Goal: Transaction & Acquisition: Purchase product/service

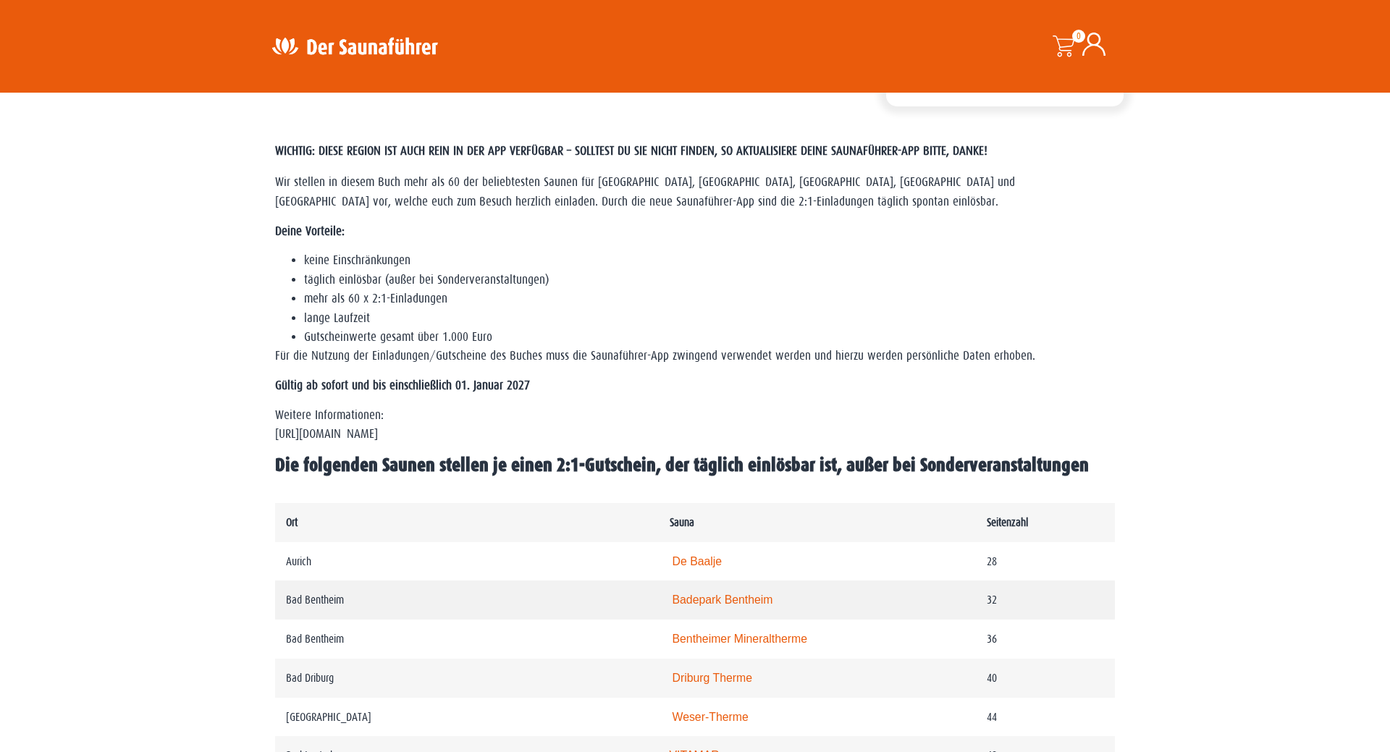
scroll to position [443, 0]
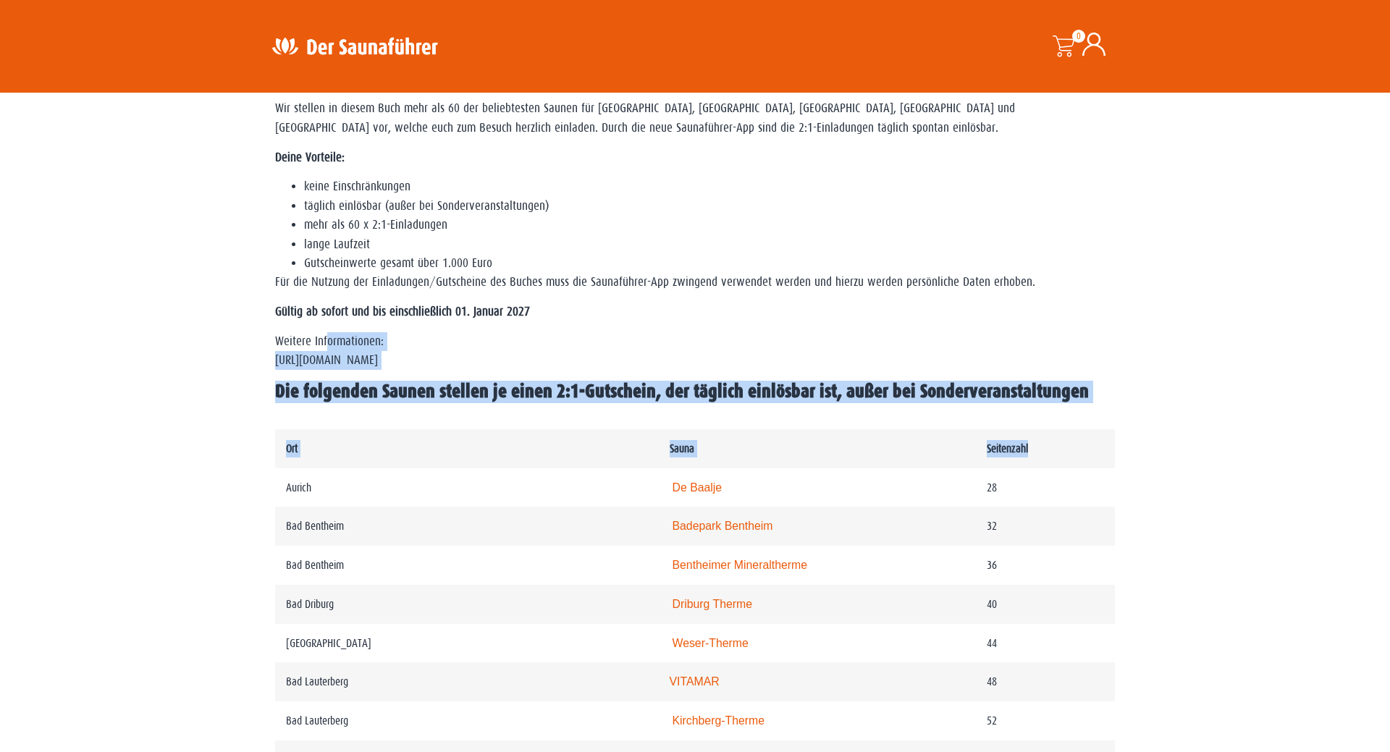
drag, startPoint x: 494, startPoint y: 375, endPoint x: 1301, endPoint y: 490, distance: 816.0
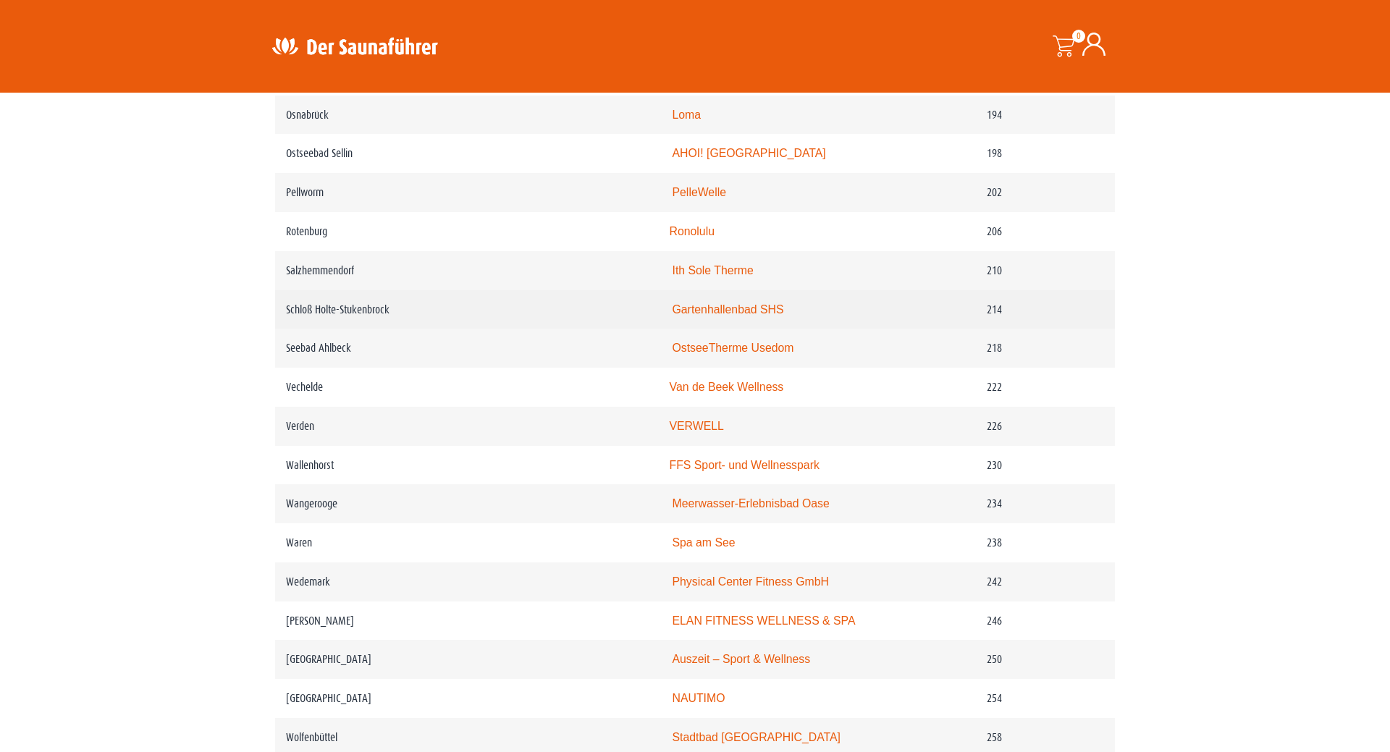
scroll to position [2953, 0]
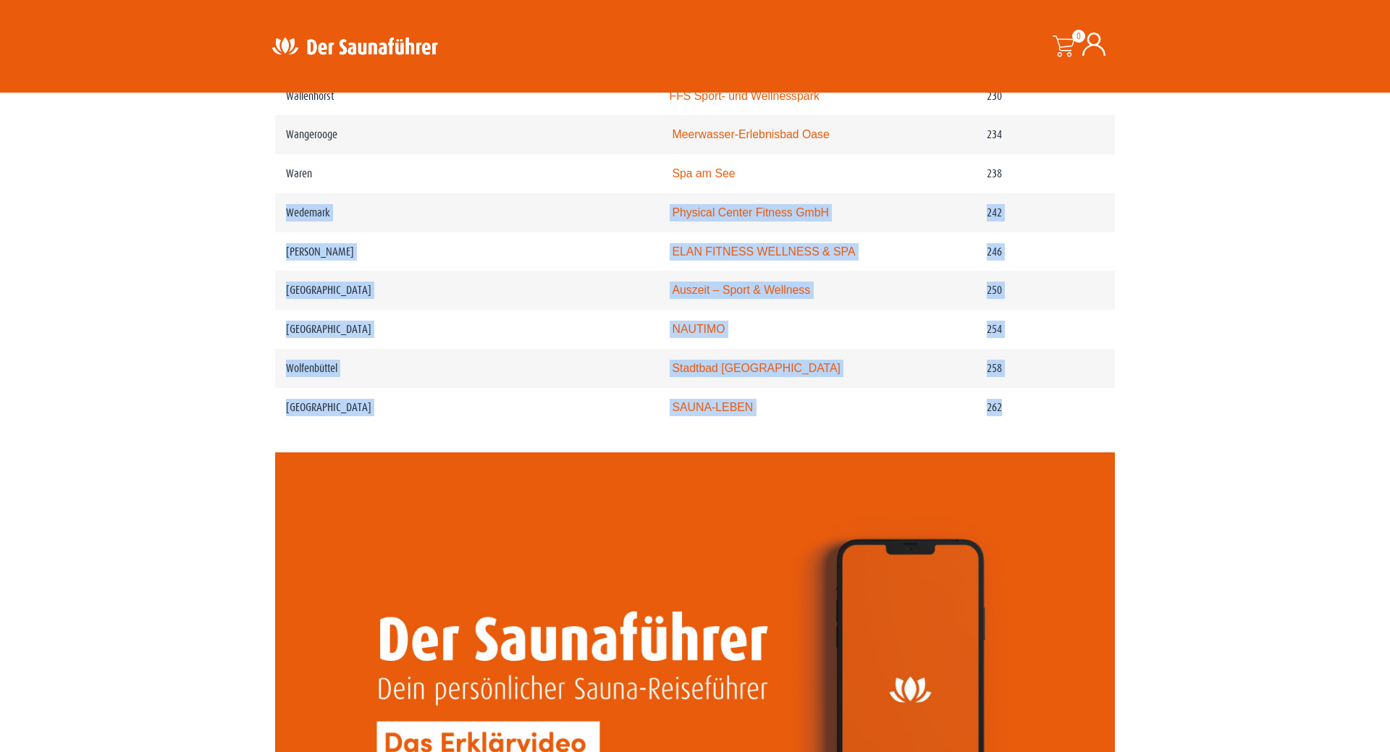
drag, startPoint x: 303, startPoint y: 313, endPoint x: 1172, endPoint y: 574, distance: 907.8
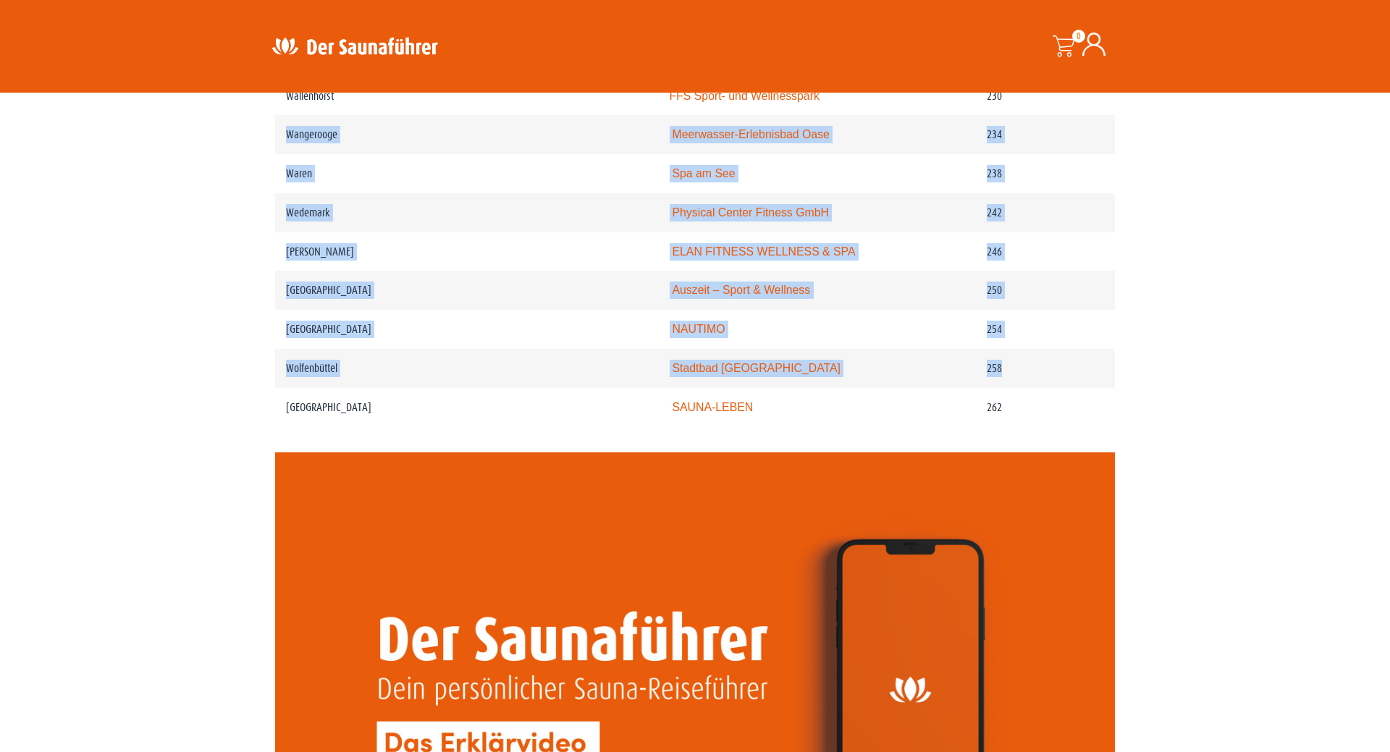
drag, startPoint x: 1146, startPoint y: 399, endPoint x: -185, endPoint y: 148, distance: 1353.8
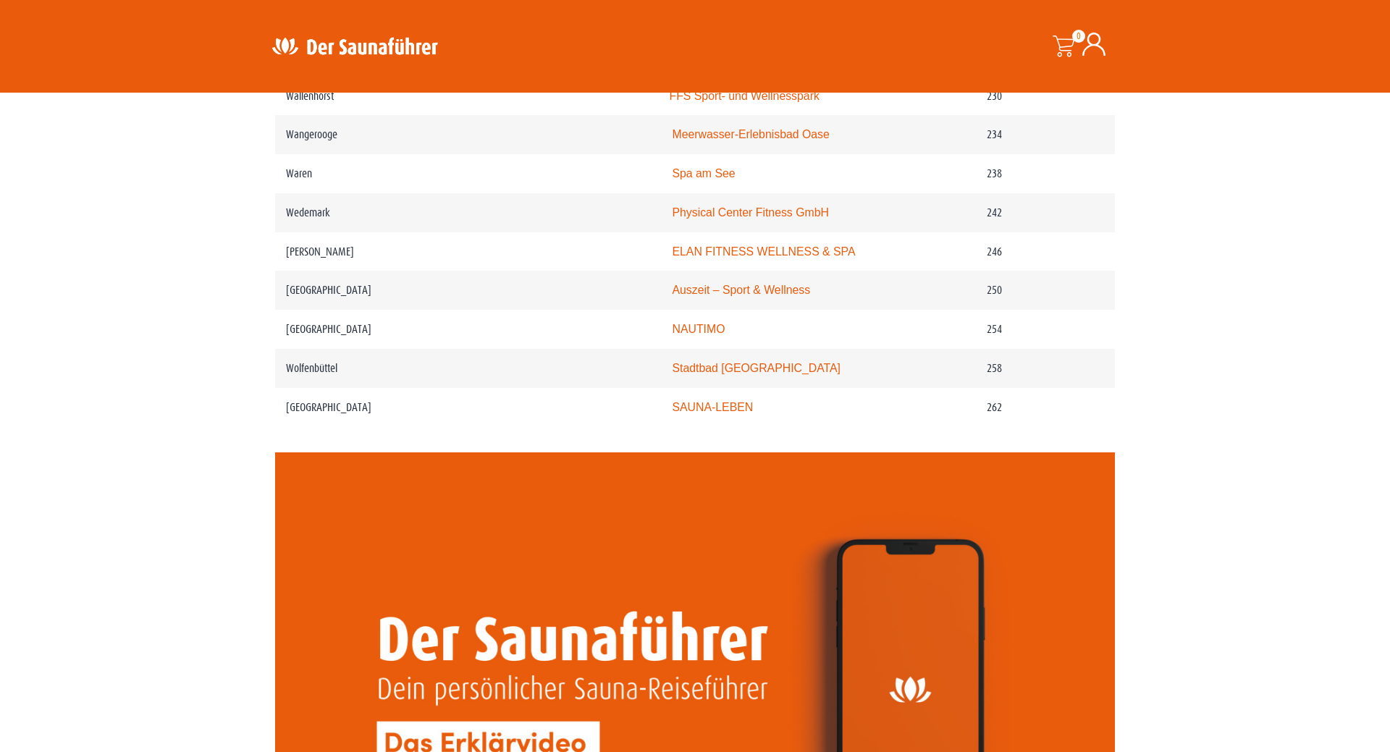
drag, startPoint x: 153, startPoint y: 316, endPoint x: 139, endPoint y: 248, distance: 68.9
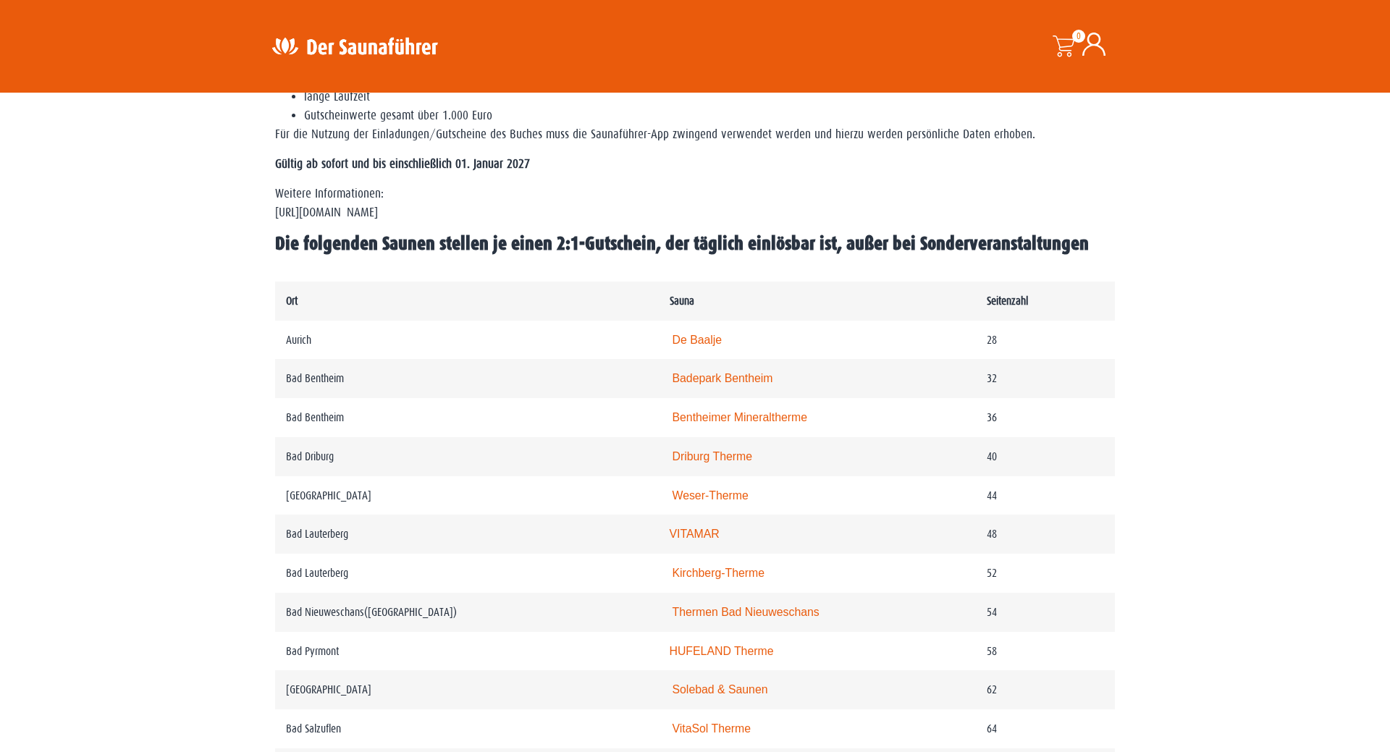
scroll to position [664, 0]
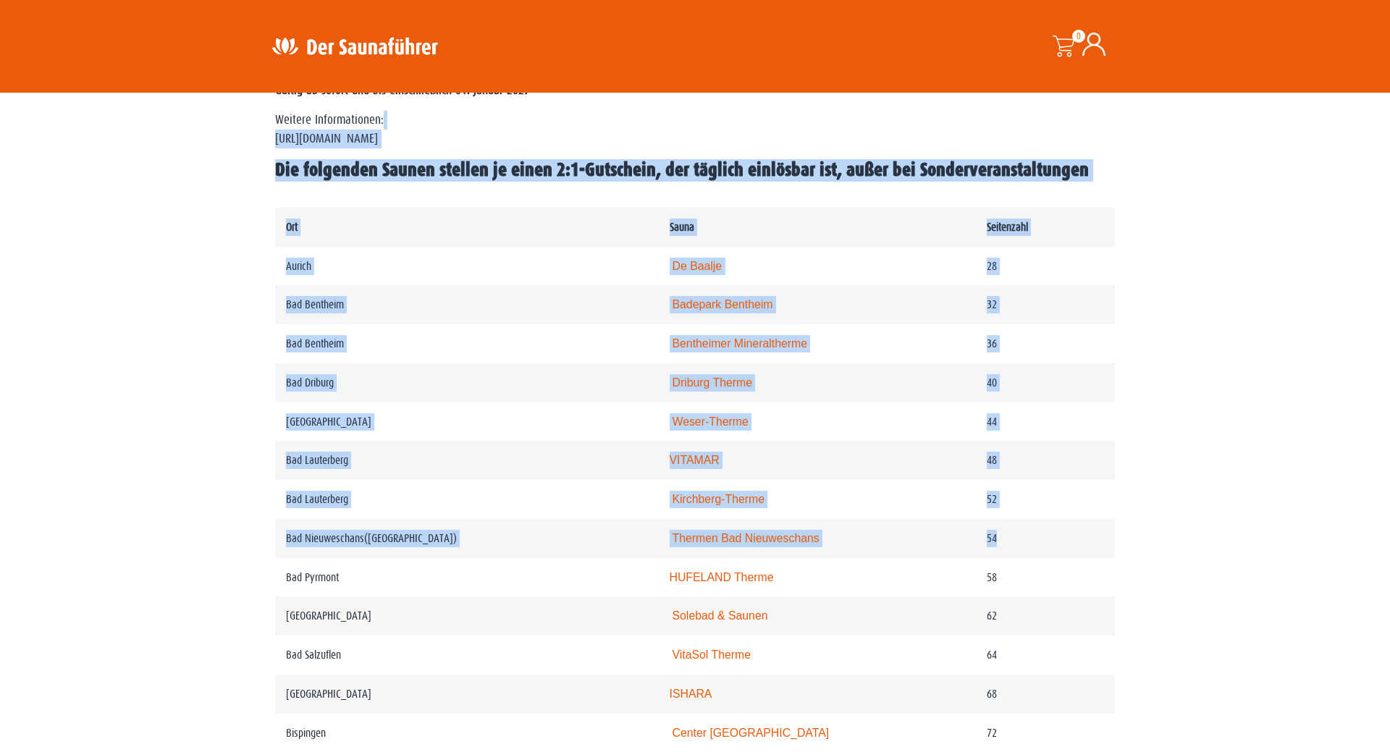
drag, startPoint x: 816, startPoint y: 108, endPoint x: 1181, endPoint y: 552, distance: 575.0
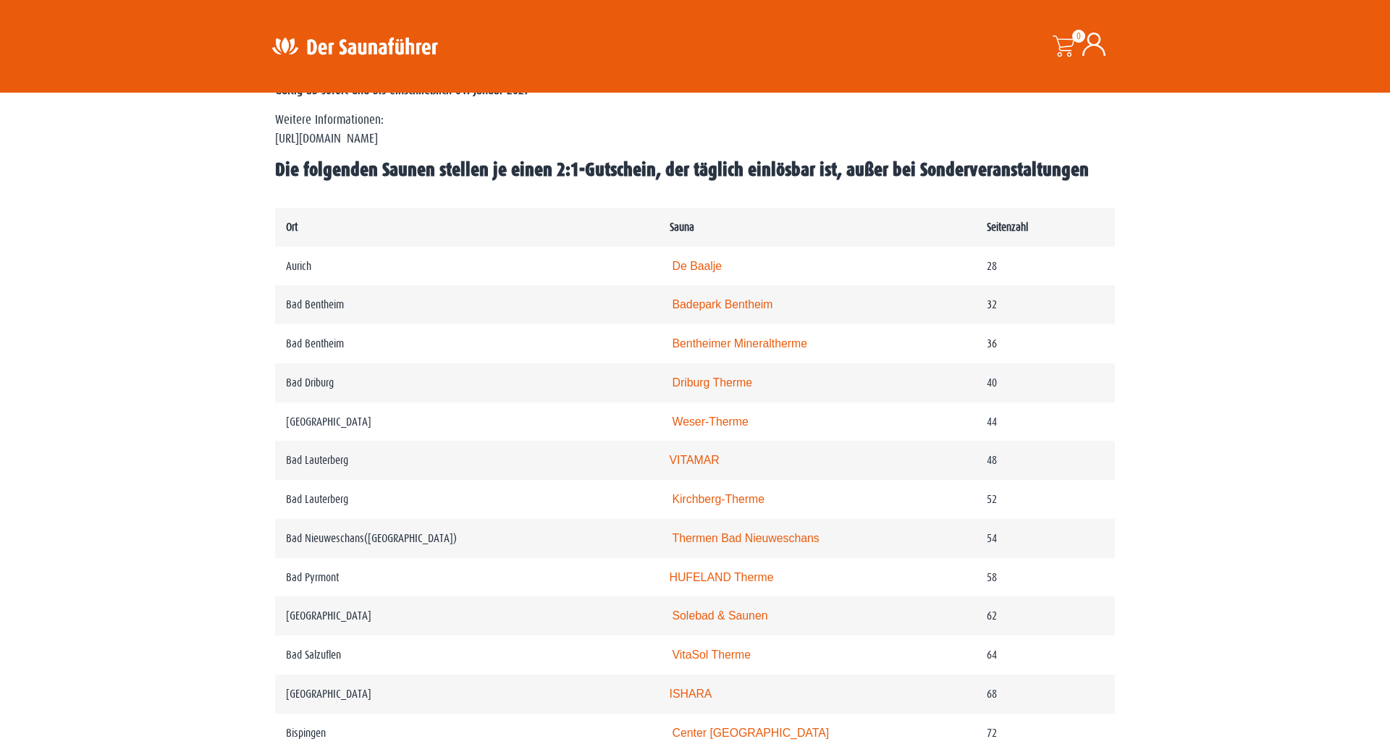
drag, startPoint x: 1177, startPoint y: 409, endPoint x: 655, endPoint y: 9, distance: 657.3
click at [809, 93] on p "Gültig ab sofort und bis einschließlich 01. Januar 2027" at bounding box center [695, 90] width 840 height 19
